Goal: Task Accomplishment & Management: Complete application form

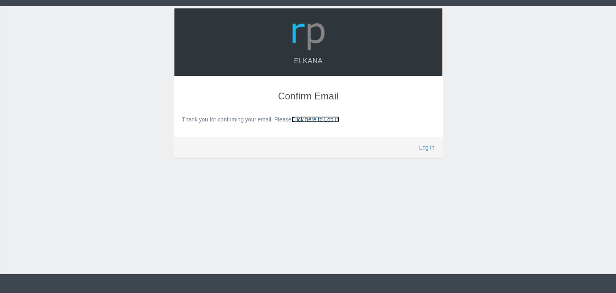
click at [332, 119] on link "Click here to Log in" at bounding box center [315, 119] width 48 height 6
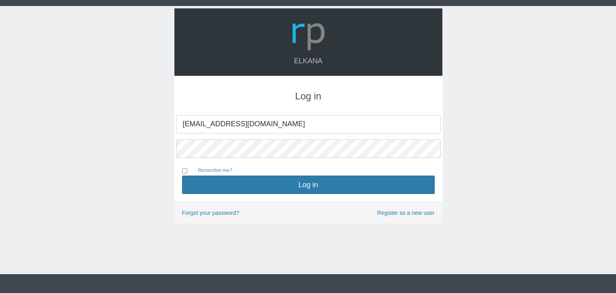
type input "[EMAIL_ADDRESS][DOMAIN_NAME]"
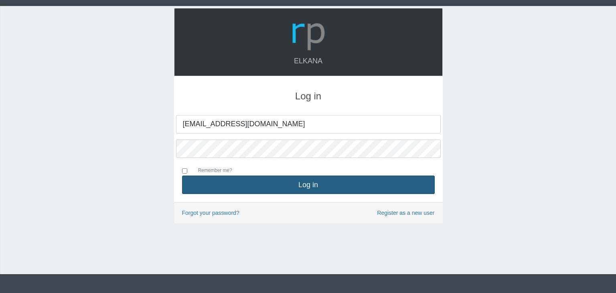
click at [330, 186] on button "Log in" at bounding box center [308, 185] width 253 height 18
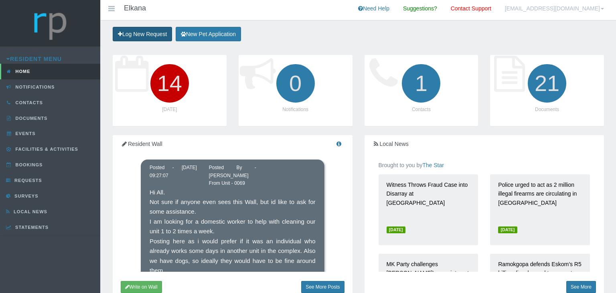
click at [147, 33] on link "Log New Request" at bounding box center [142, 34] width 59 height 15
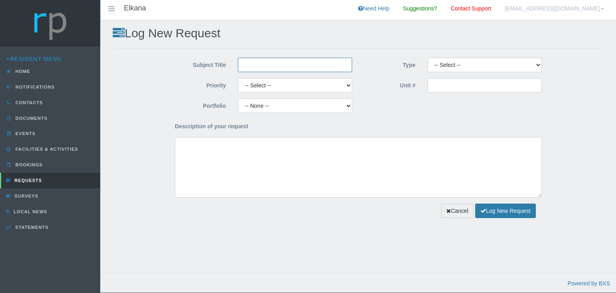
click at [262, 67] on input "Subject Title" at bounding box center [295, 65] width 114 height 14
type input "Unwanted cats"
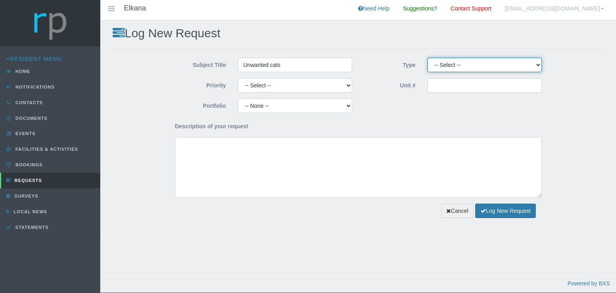
select select "COMPLAINT"
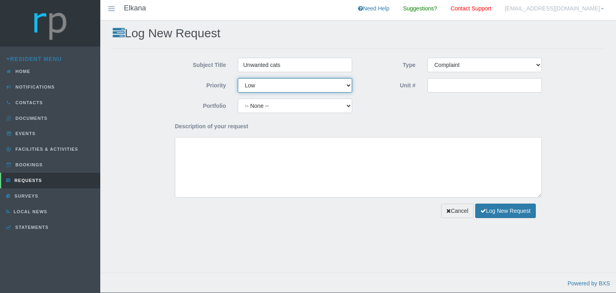
select select "MEDIUM"
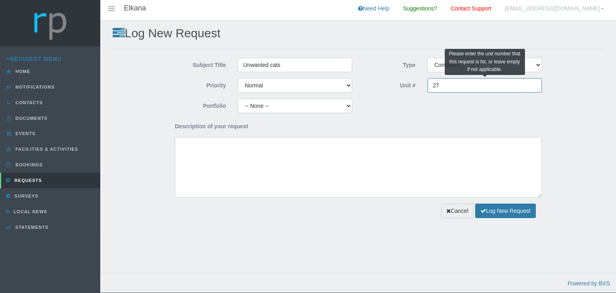
type input "27"
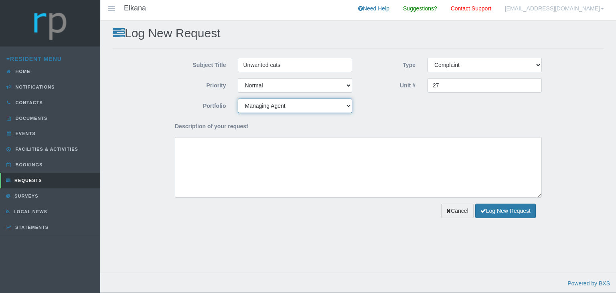
select select "PETS"
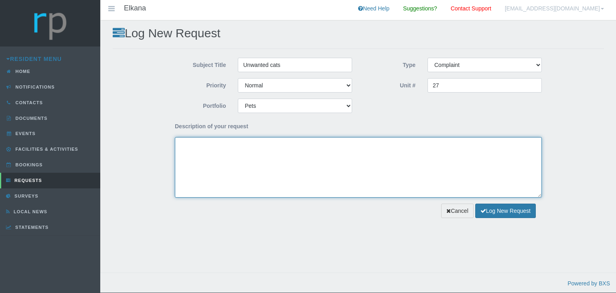
click at [392, 173] on textarea "Description of your request" at bounding box center [358, 167] width 367 height 61
type textarea "f"
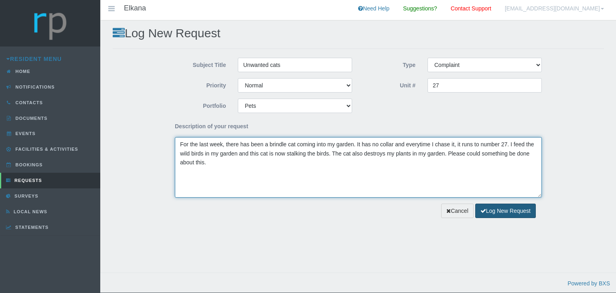
type textarea "For the last week, there has been a brindle cat coming into my garden. It has n…"
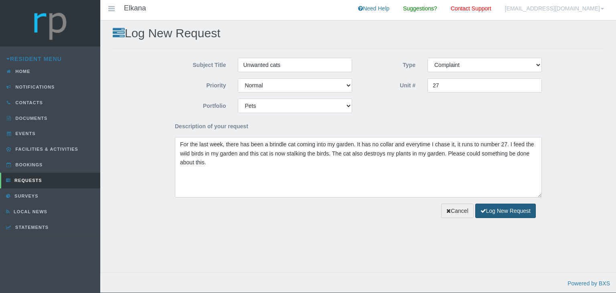
click at [507, 210] on button "Log New Request" at bounding box center [505, 211] width 61 height 15
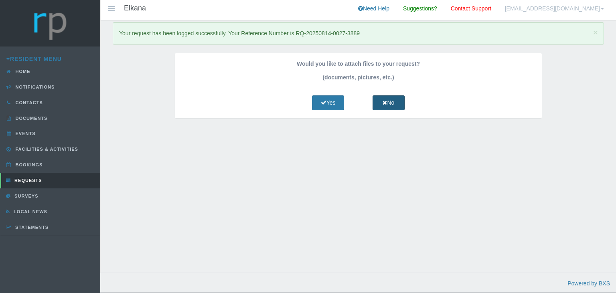
click at [395, 105] on link "No" at bounding box center [388, 102] width 32 height 15
